Goal: Understand process/instructions: Learn how to perform a task or action

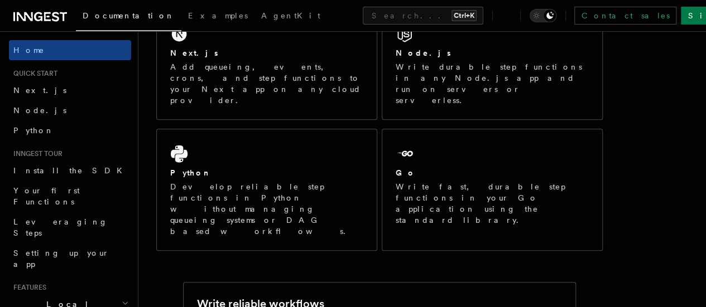
scroll to position [239, 0]
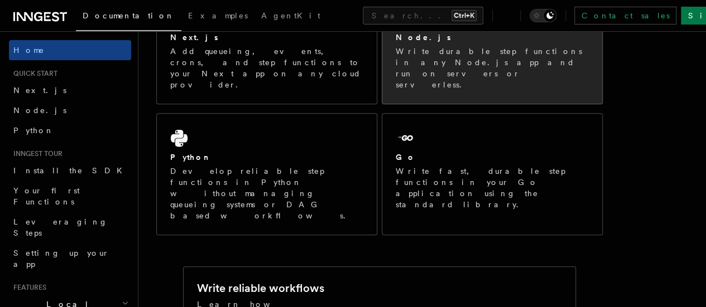
click at [457, 70] on p "Write durable step functions in any Node.js app and run on servers or serverles…" at bounding box center [492, 68] width 193 height 45
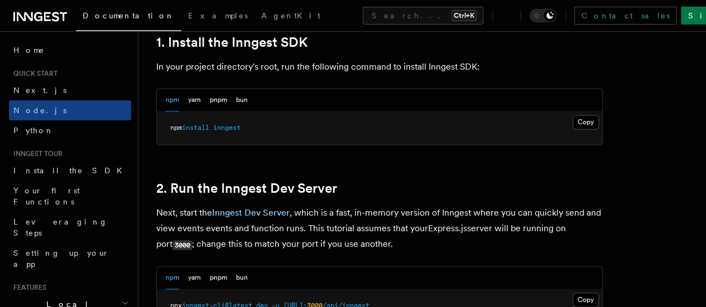
scroll to position [725, 0]
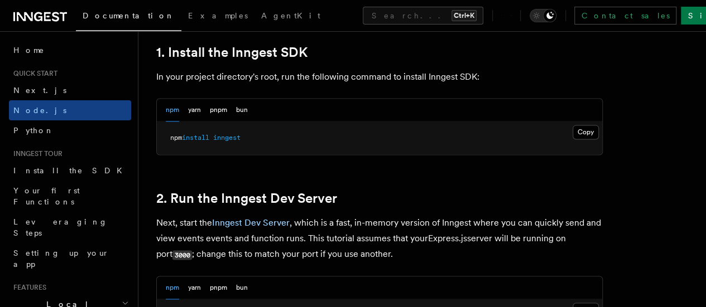
click at [530, 147] on pre "npm install inngest" at bounding box center [379, 138] width 445 height 33
click at [573, 140] on button "Copy Copied" at bounding box center [586, 132] width 26 height 15
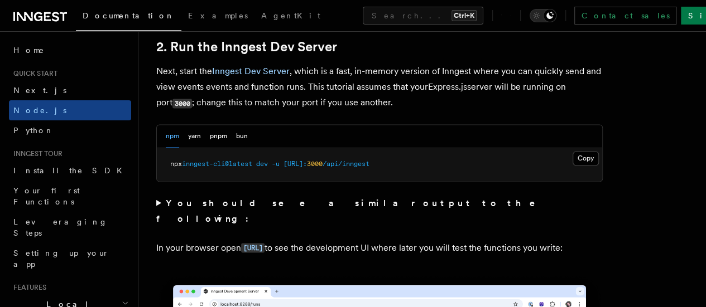
scroll to position [893, 0]
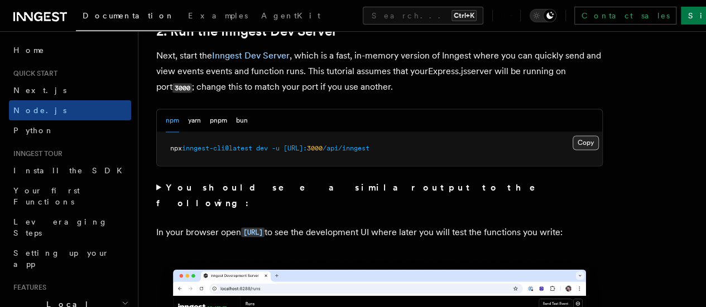
click at [573, 150] on button "Copy Copied" at bounding box center [586, 143] width 26 height 15
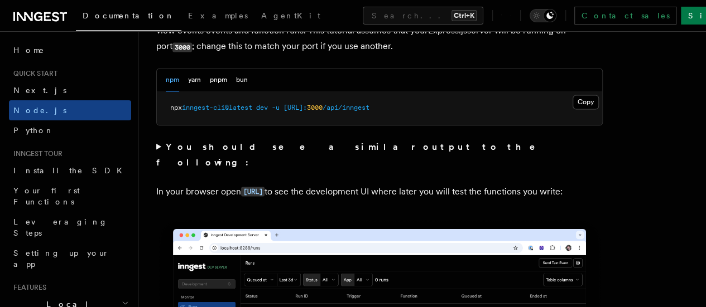
scroll to position [949, 0]
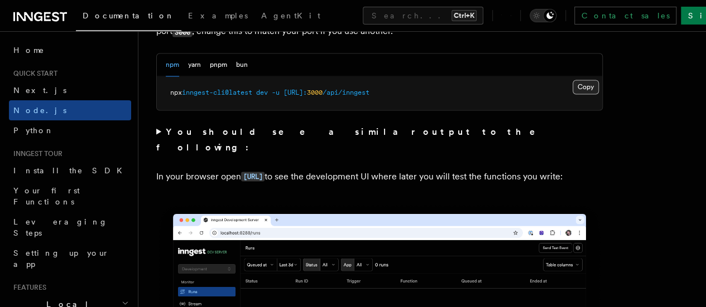
click at [573, 94] on button "Copy Copied" at bounding box center [586, 87] width 26 height 15
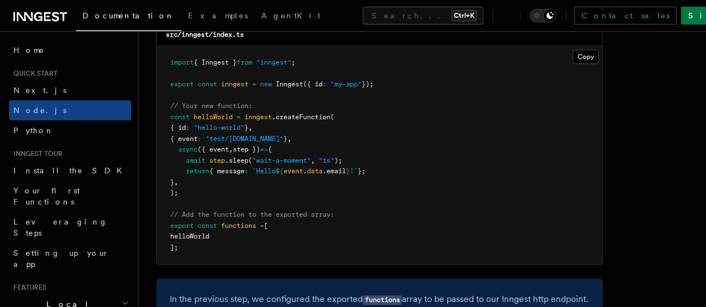
scroll to position [2288, 0]
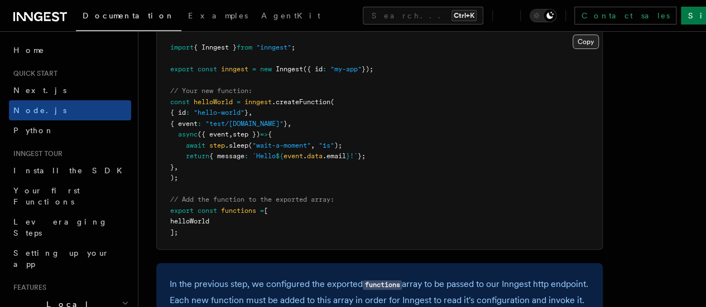
click at [573, 49] on button "Copy Copied" at bounding box center [586, 42] width 26 height 15
